Goal: Find specific page/section: Find specific page/section

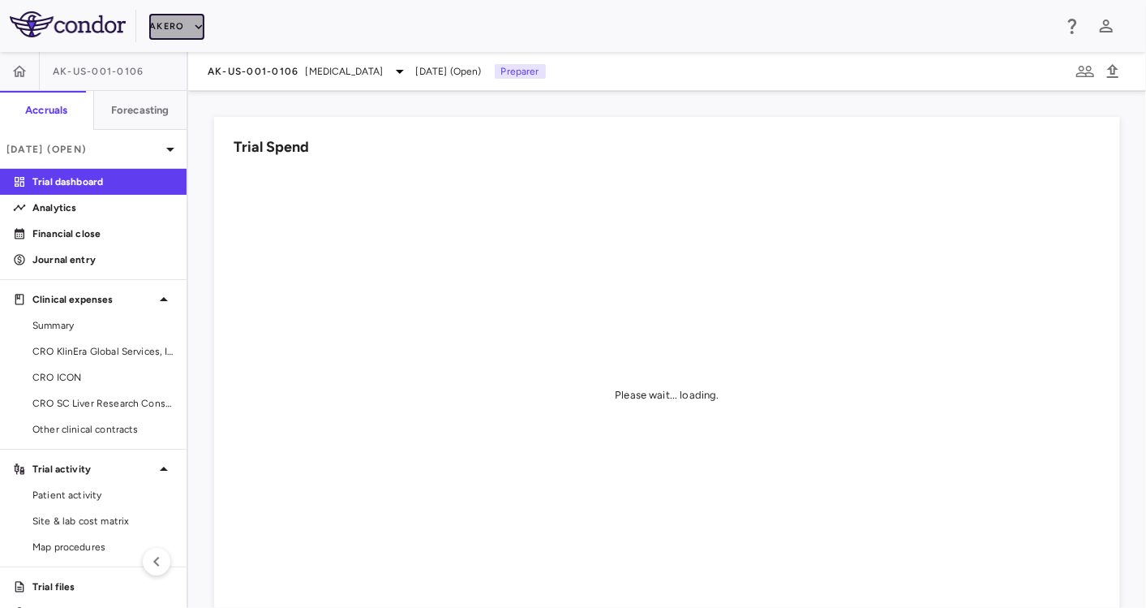
click at [165, 28] on button "Akero" at bounding box center [176, 27] width 54 height 26
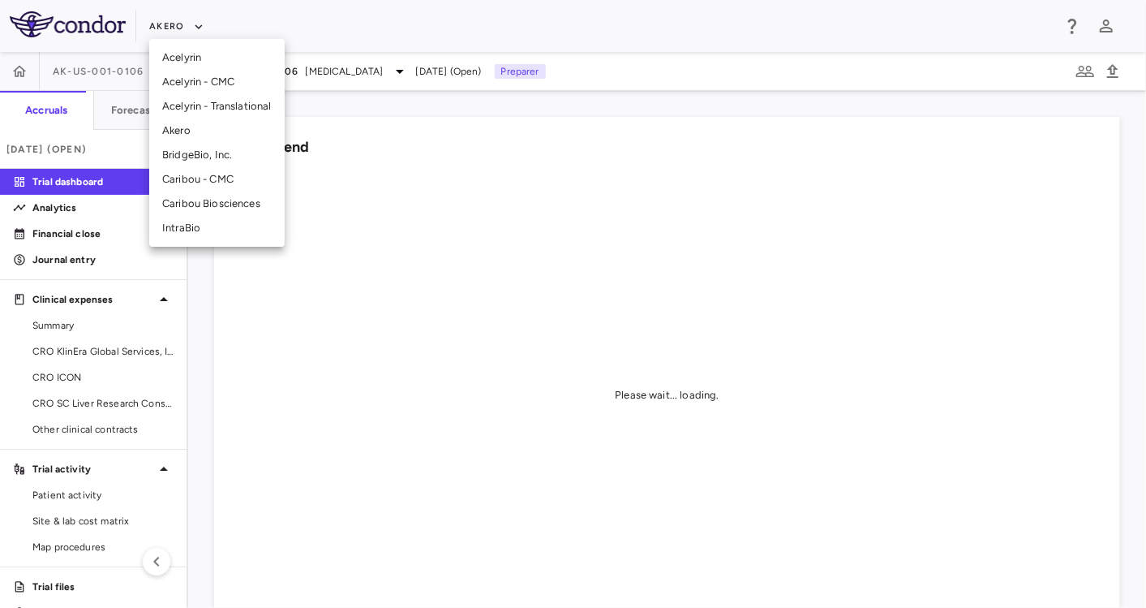
click at [204, 211] on li "Caribou Biosciences" at bounding box center [216, 203] width 135 height 24
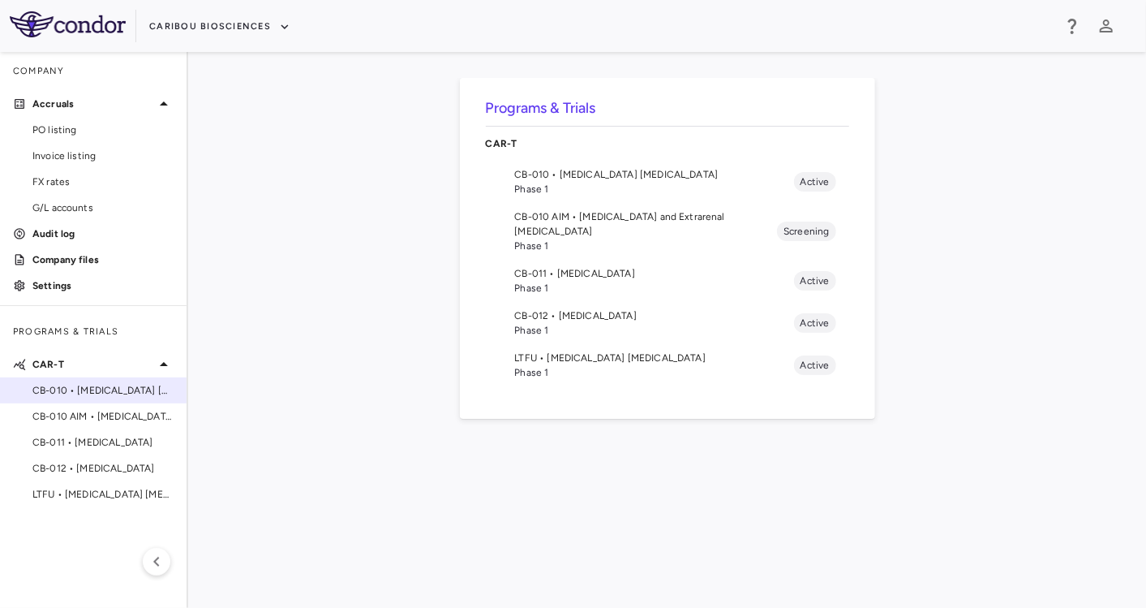
click at [92, 393] on span "CB-010 • [MEDICAL_DATA] [MEDICAL_DATA]" at bounding box center [102, 390] width 141 height 15
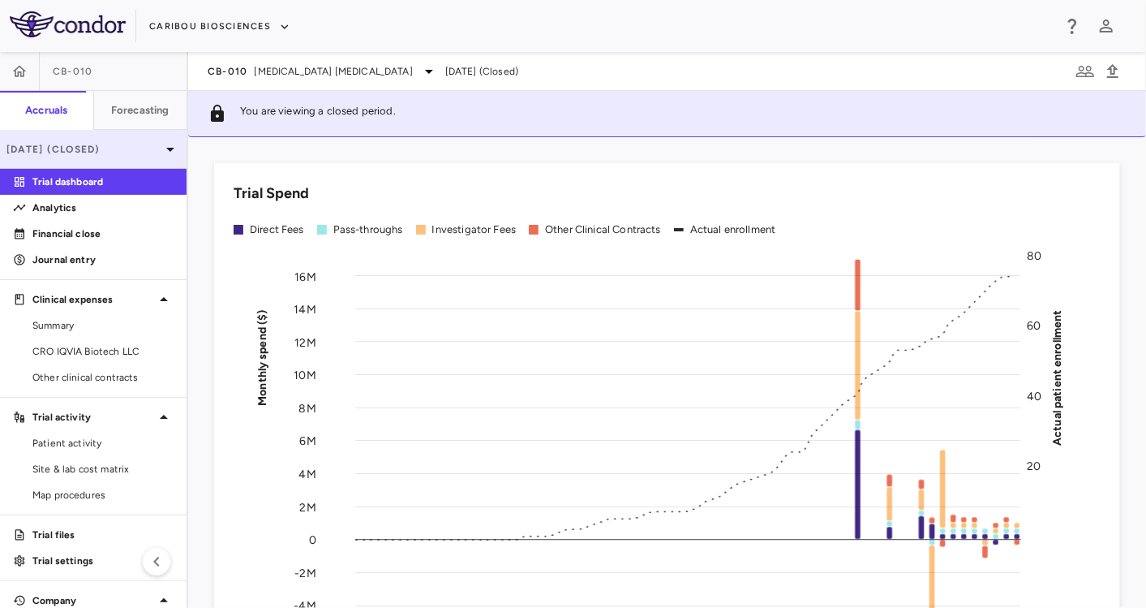
click at [124, 144] on p "[DATE] (Closed)" at bounding box center [83, 149] width 154 height 15
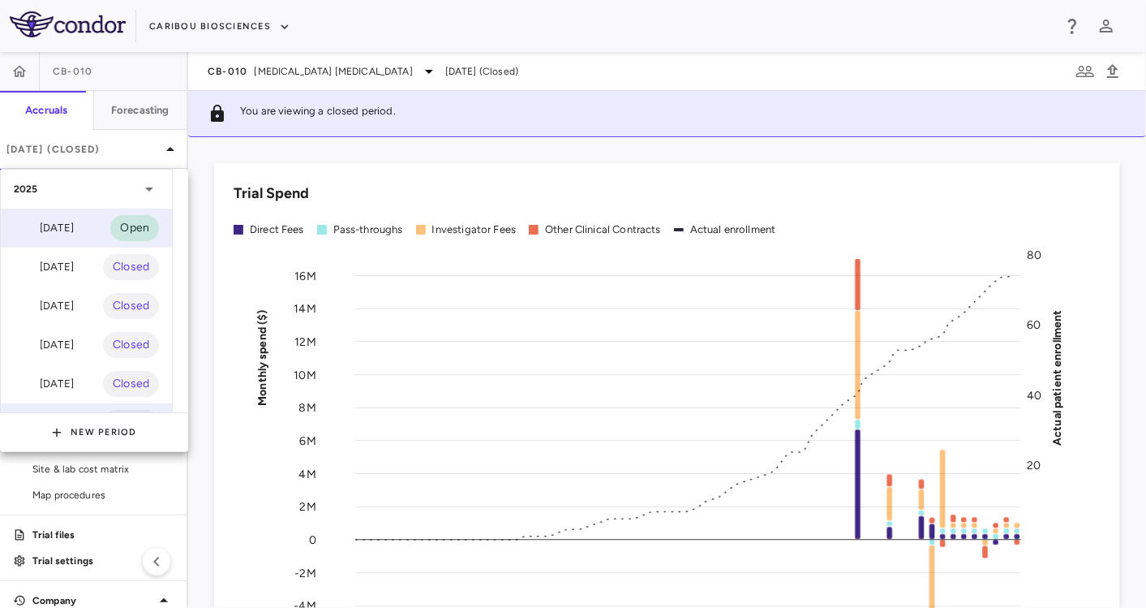
click at [73, 229] on div "[DATE]" at bounding box center [44, 227] width 60 height 19
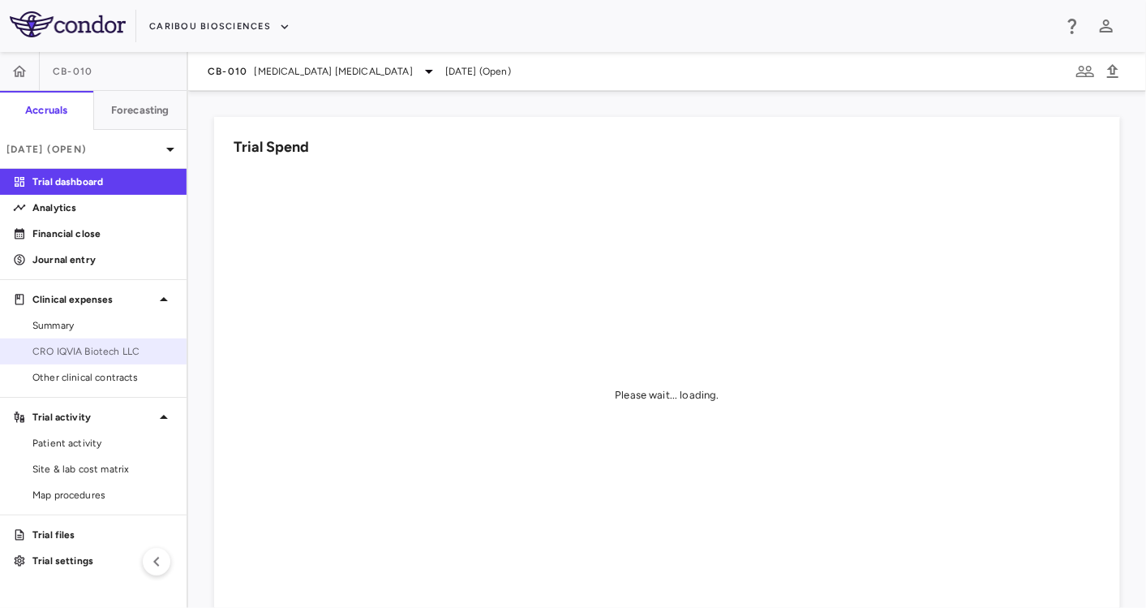
click at [109, 350] on span "CRO IQVIA Biotech LLC" at bounding box center [102, 351] width 141 height 15
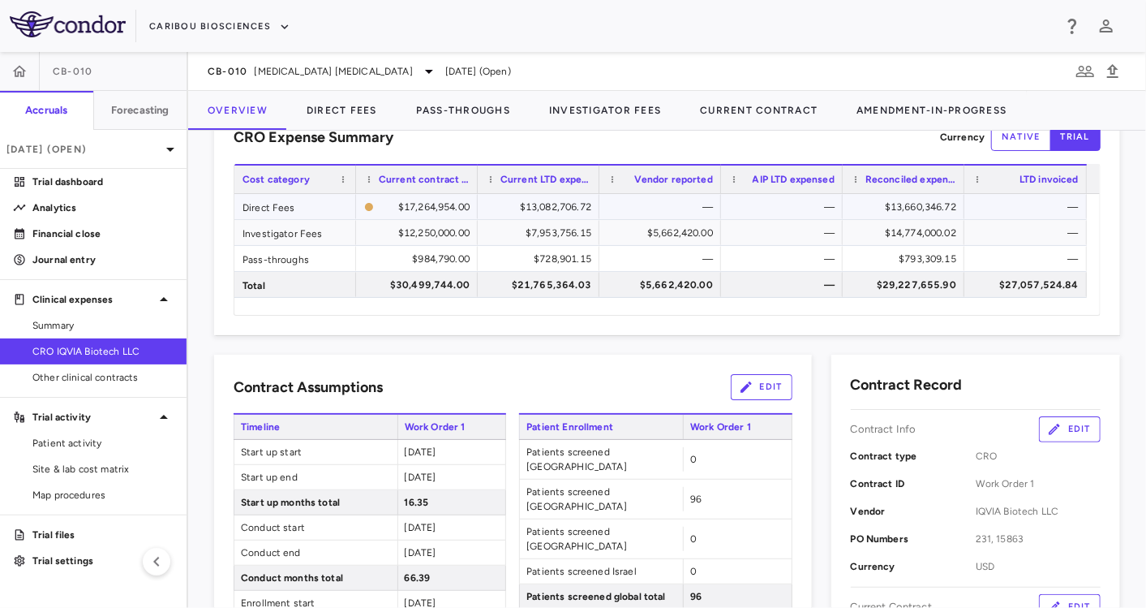
scroll to position [58, 0]
